Goal: Information Seeking & Learning: Learn about a topic

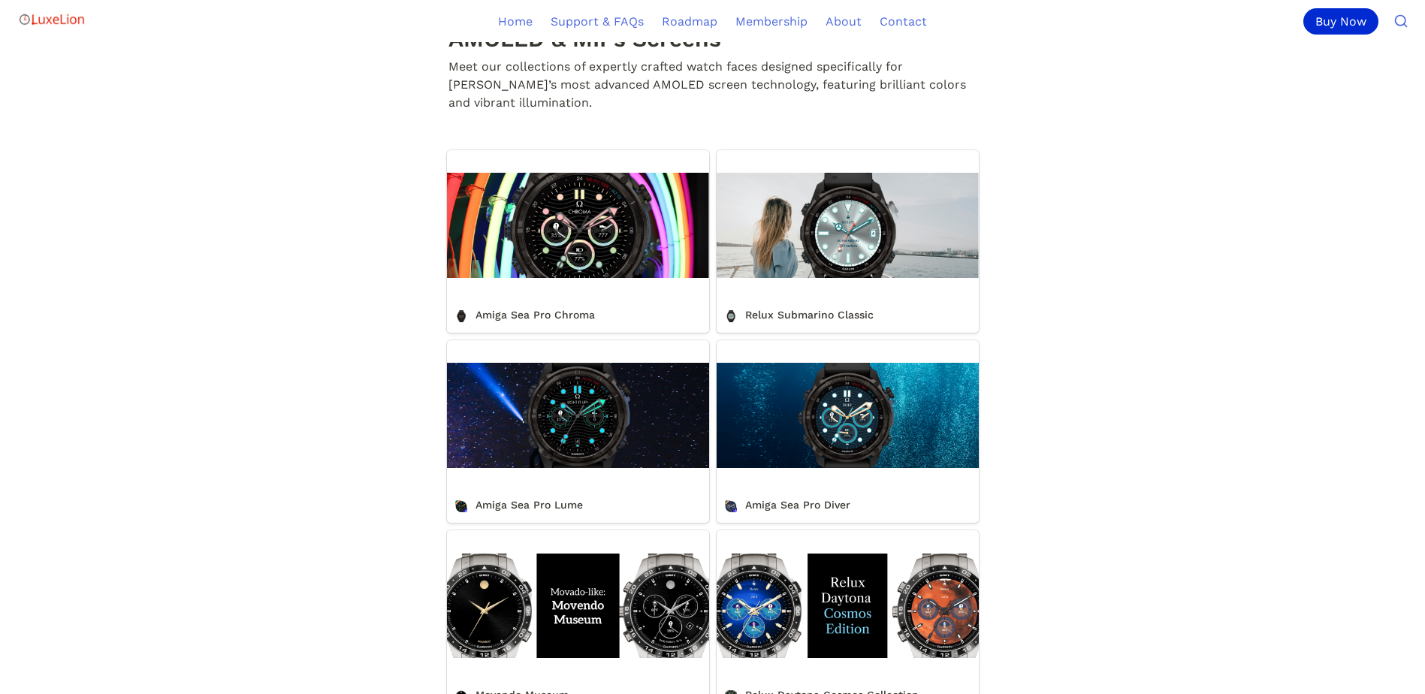
scroll to position [526, 0]
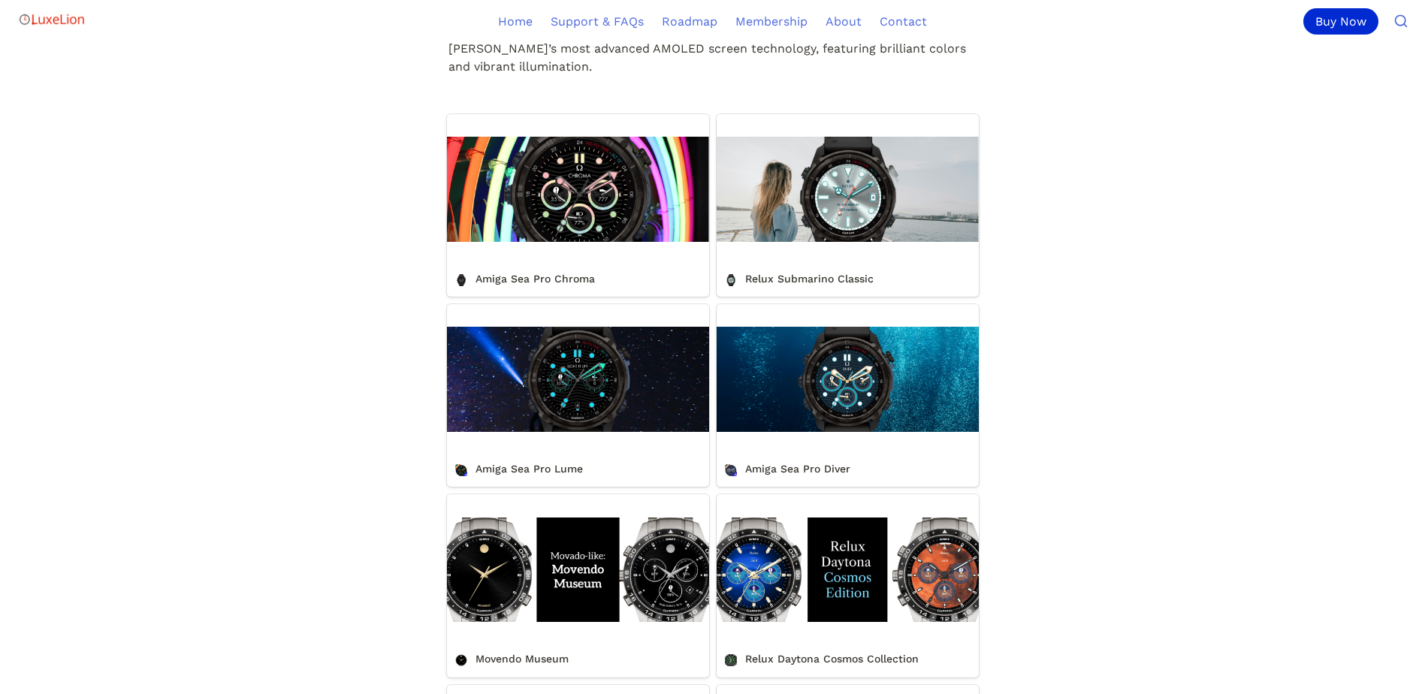
click at [861, 230] on link "Relux Submarino Classic" at bounding box center [848, 205] width 262 height 183
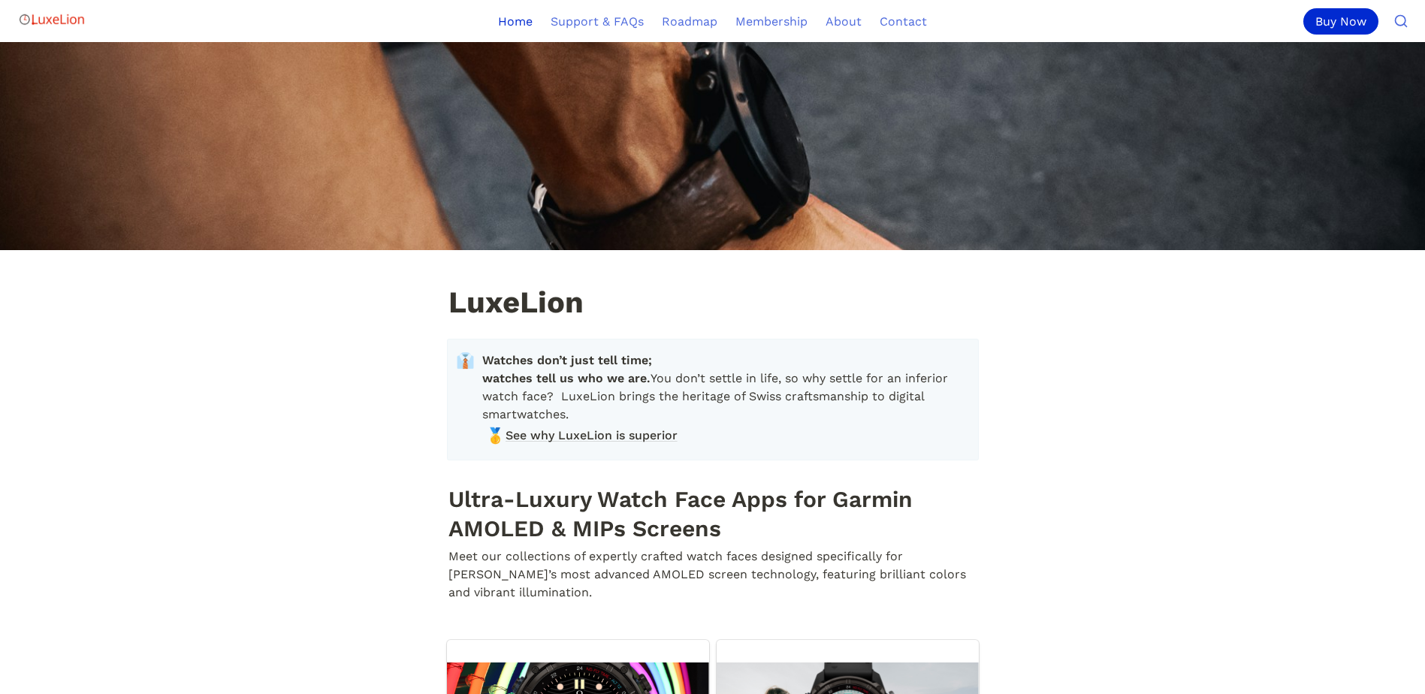
scroll to position [526, 0]
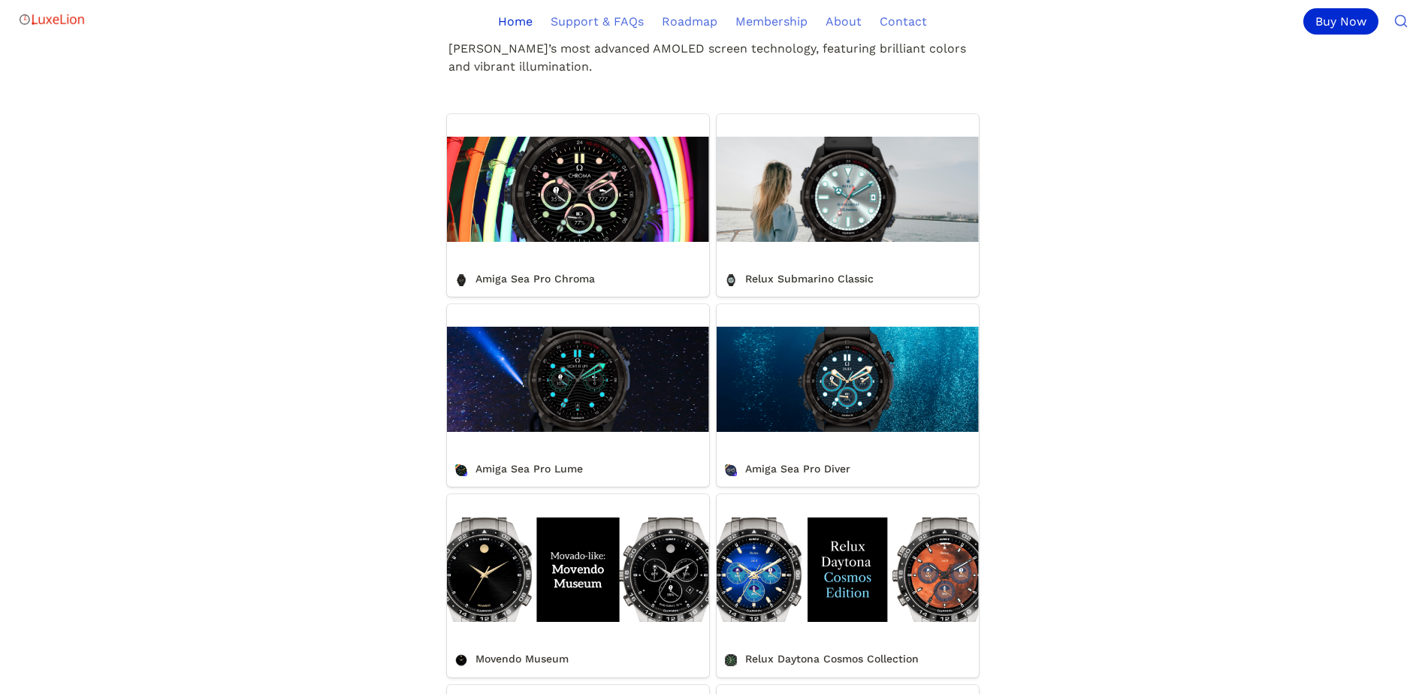
click at [587, 405] on link "Amiga Sea Pro Lume" at bounding box center [578, 395] width 262 height 183
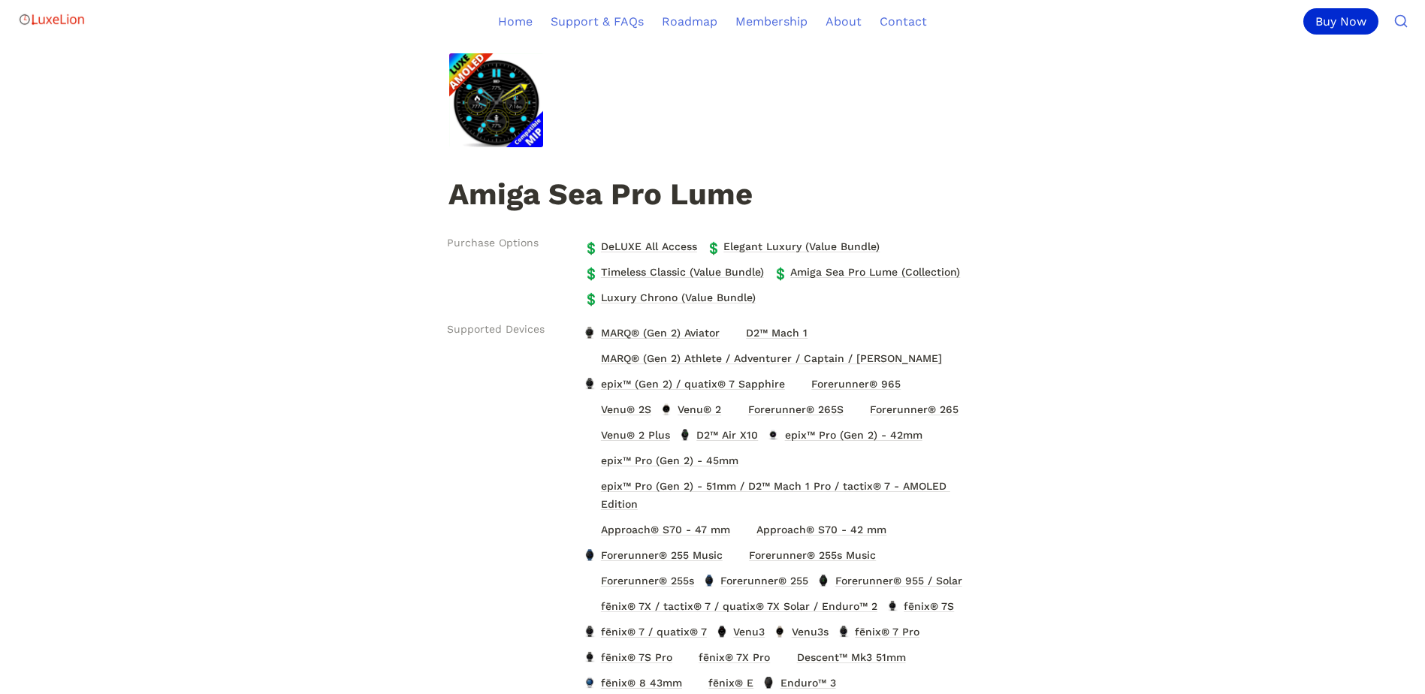
scroll to position [75, 0]
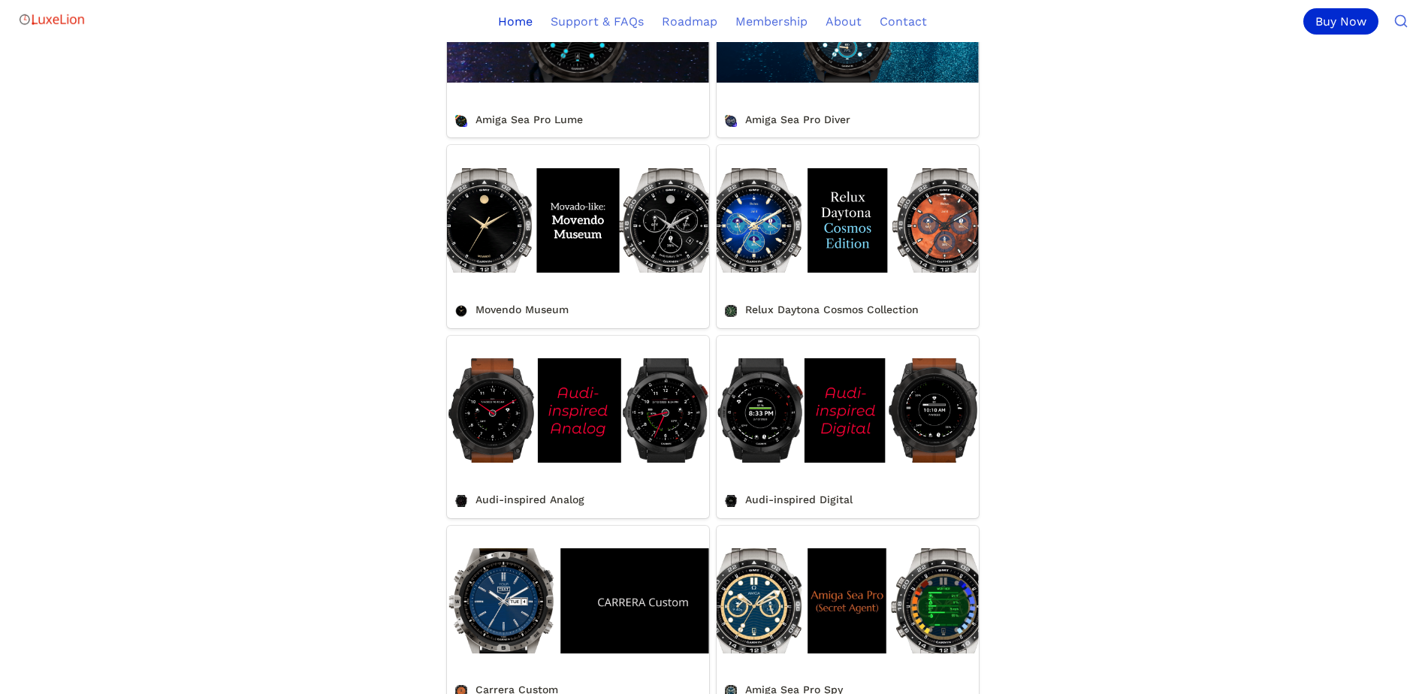
scroll to position [901, 0]
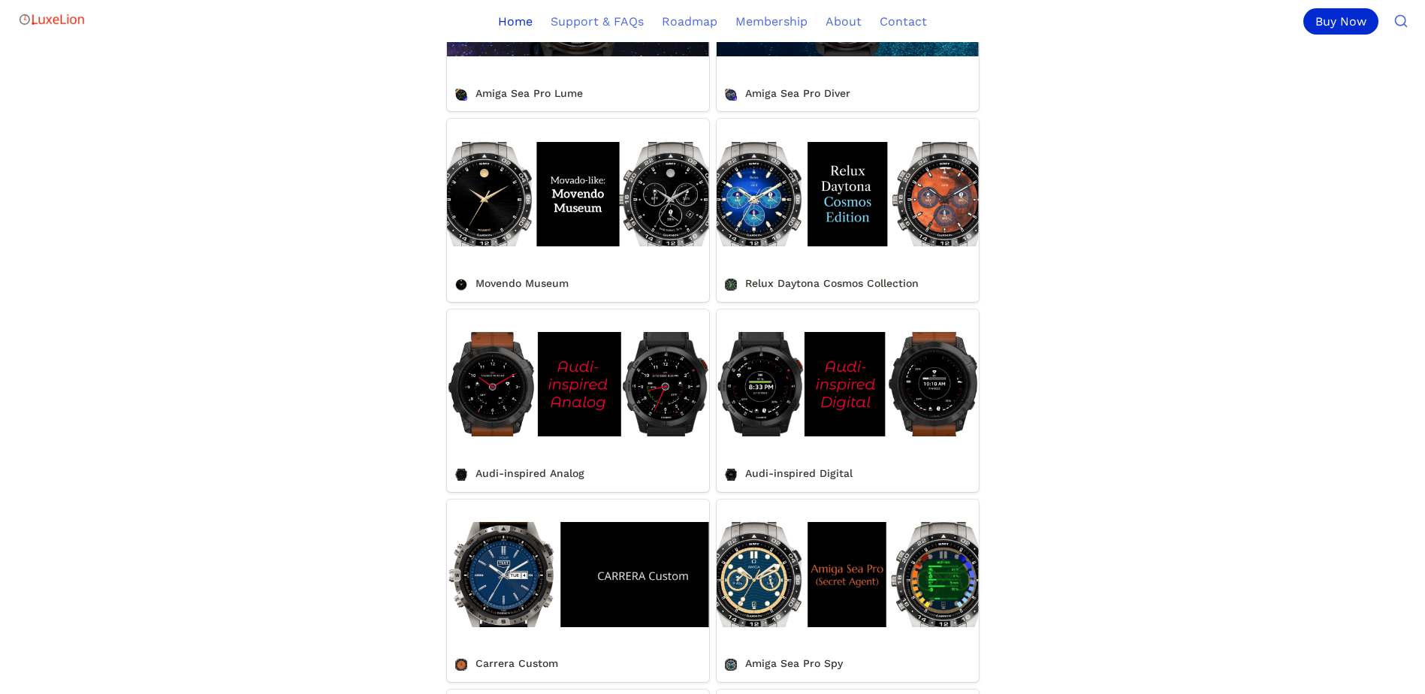
click at [852, 225] on link "Relux Daytona Cosmos Collection" at bounding box center [848, 210] width 262 height 183
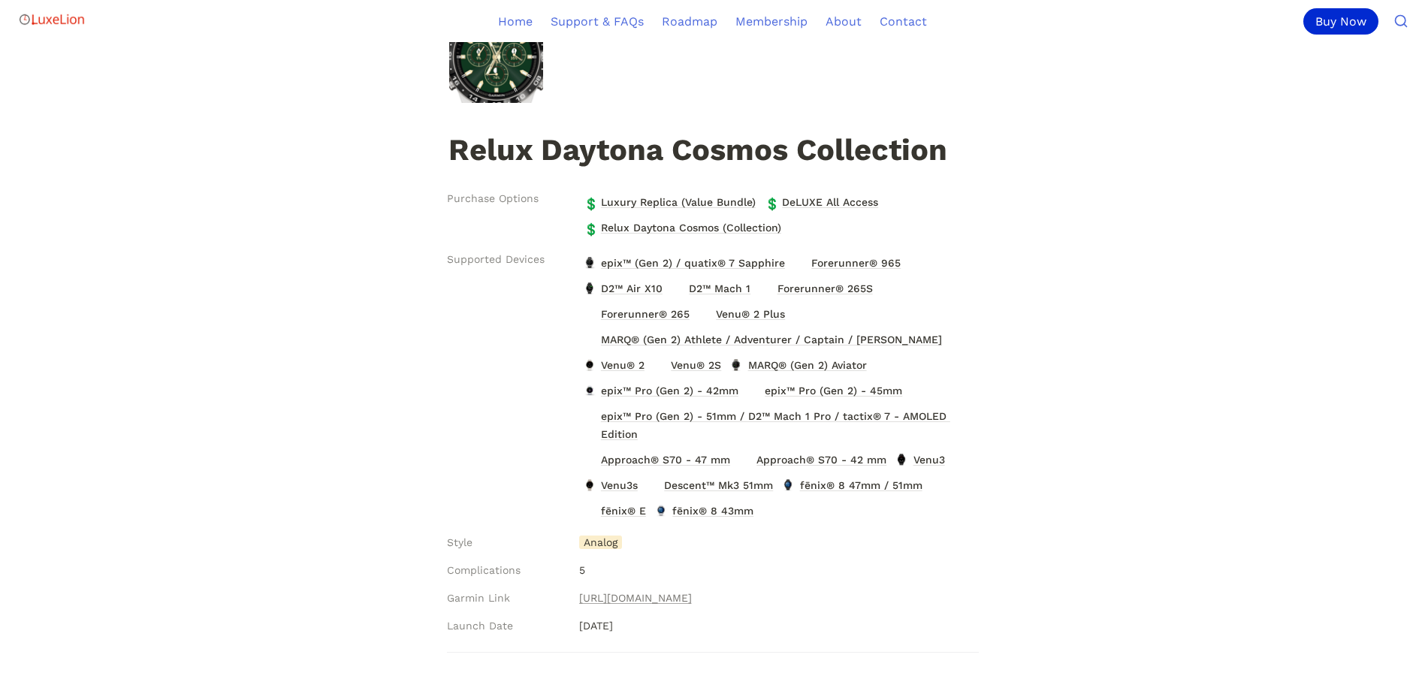
scroll to position [225, 0]
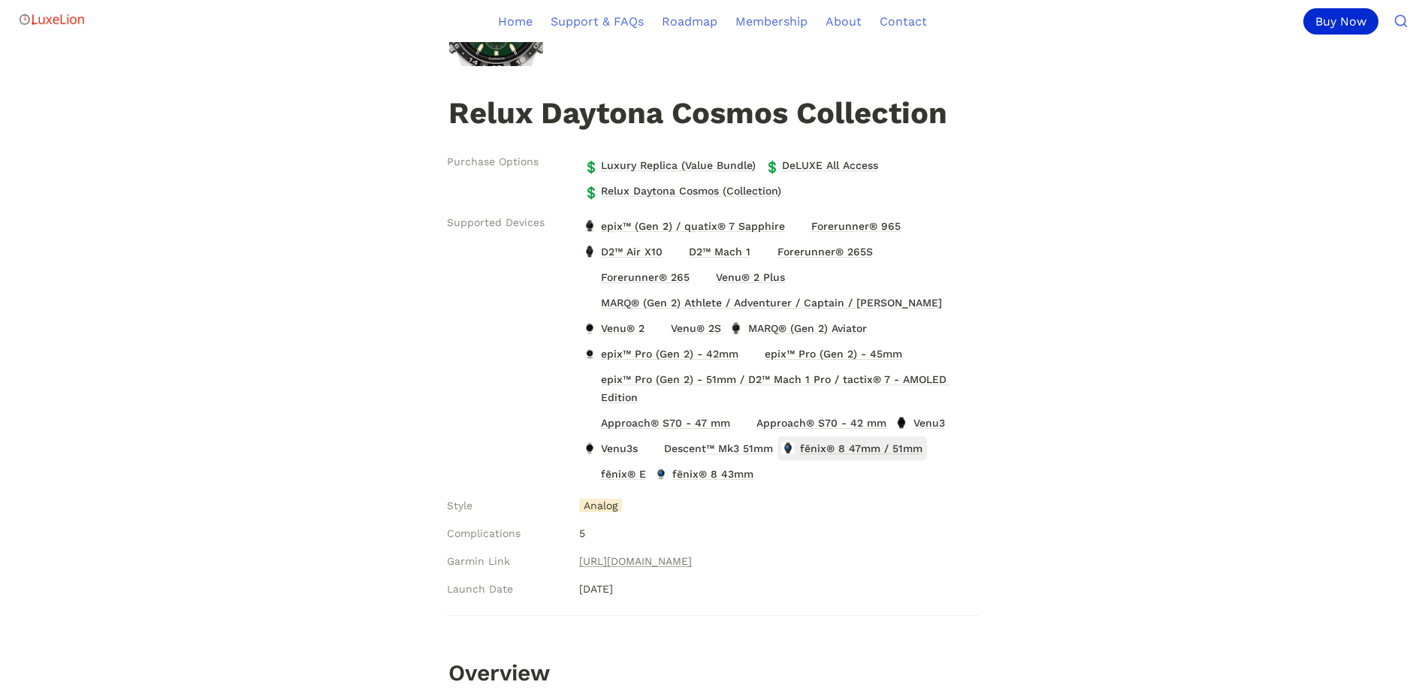
click at [828, 448] on span "fēnix® 8 47mm / 51mm" at bounding box center [860, 449] width 125 height 20
